Goal: Information Seeking & Learning: Understand process/instructions

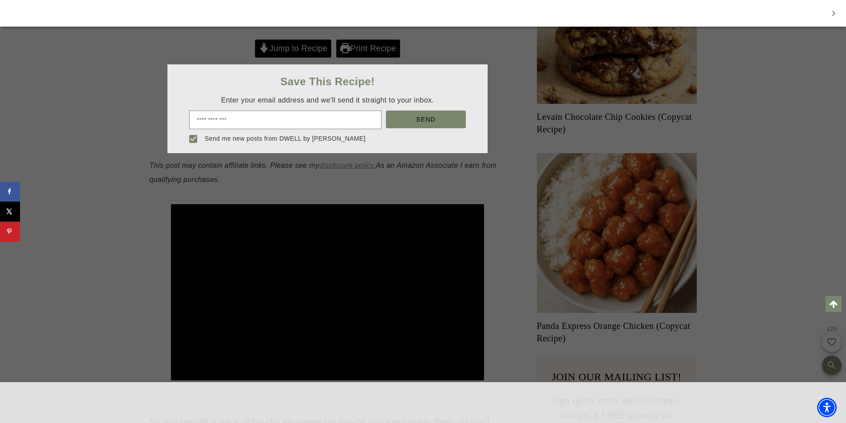
scroll to position [559, 0]
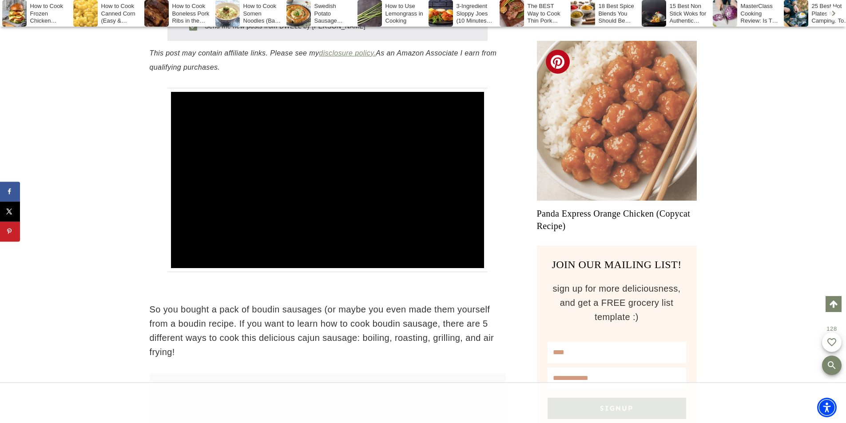
scroll to position [520, 0]
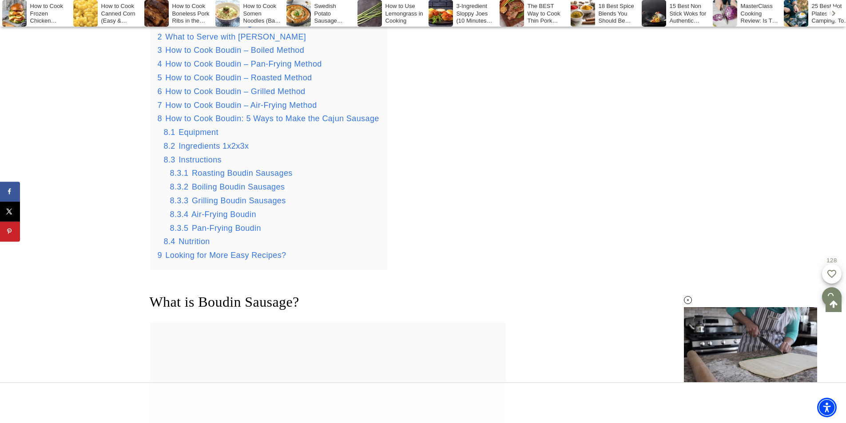
scroll to position [1145, 0]
